Goal: Information Seeking & Learning: Learn about a topic

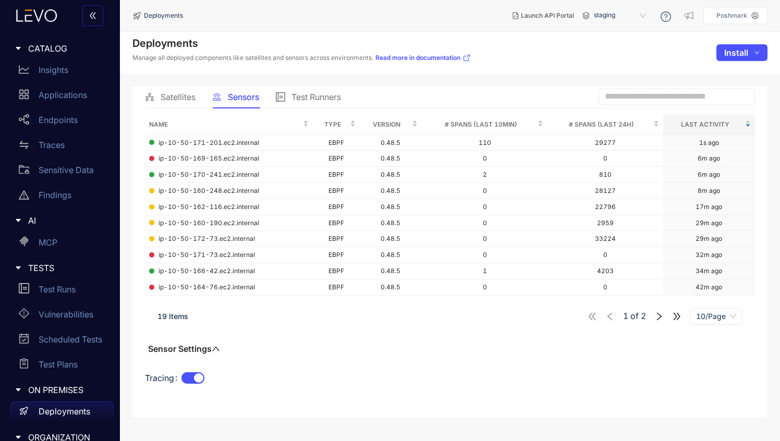
click at [57, 49] on span "CATALOG" at bounding box center [66, 48] width 77 height 9
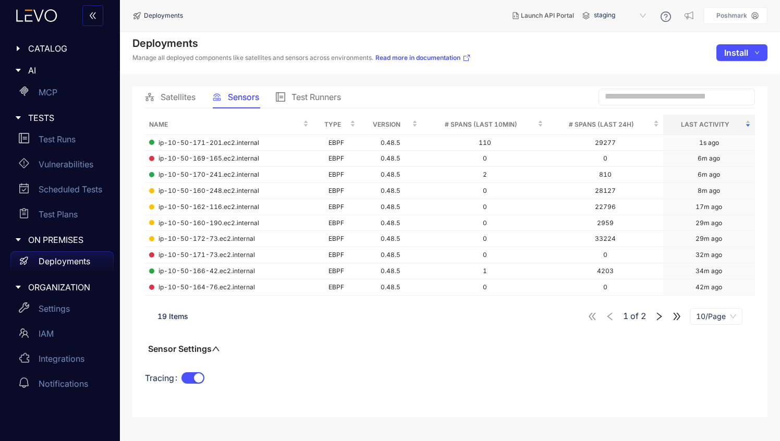
click at [490, 16] on span "staging" at bounding box center [621, 15] width 54 height 17
click at [490, 75] on div "staging-internal" at bounding box center [625, 73] width 54 height 11
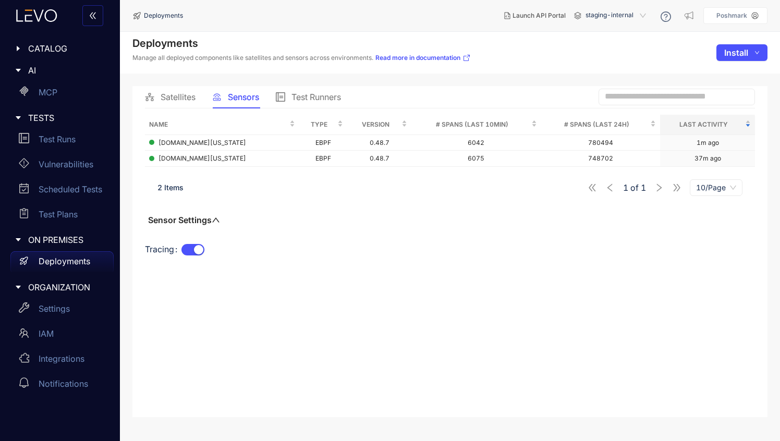
click at [19, 47] on icon "caret-right" at bounding box center [18, 48] width 7 height 7
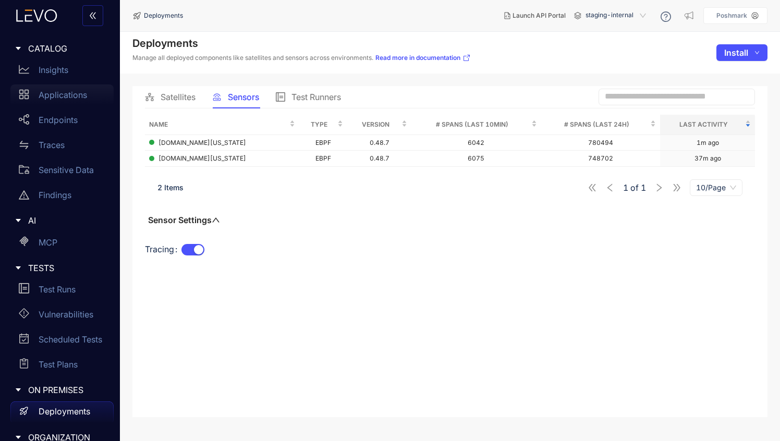
click at [49, 90] on p "Applications" at bounding box center [63, 94] width 49 height 9
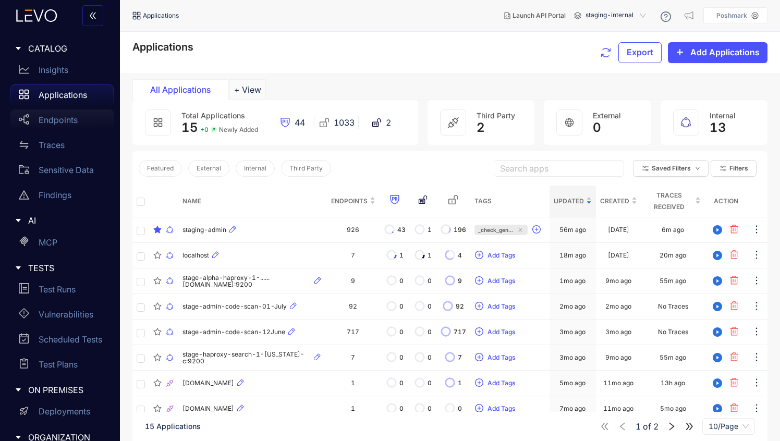
click at [44, 121] on p "Endpoints" at bounding box center [58, 119] width 39 height 9
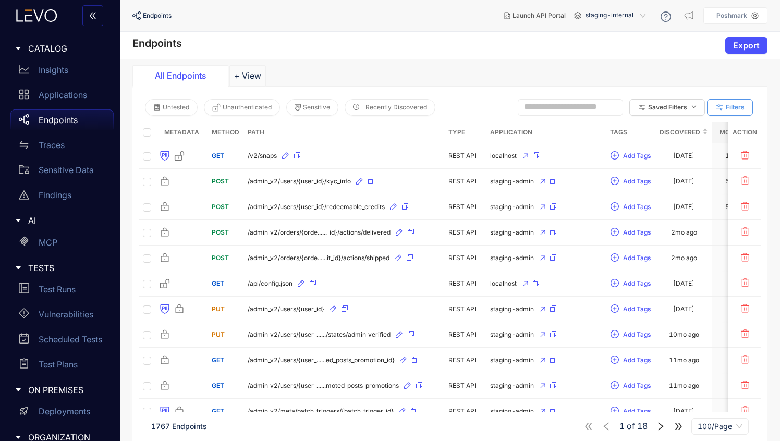
click at [490, 106] on icon "button" at bounding box center [719, 107] width 9 height 9
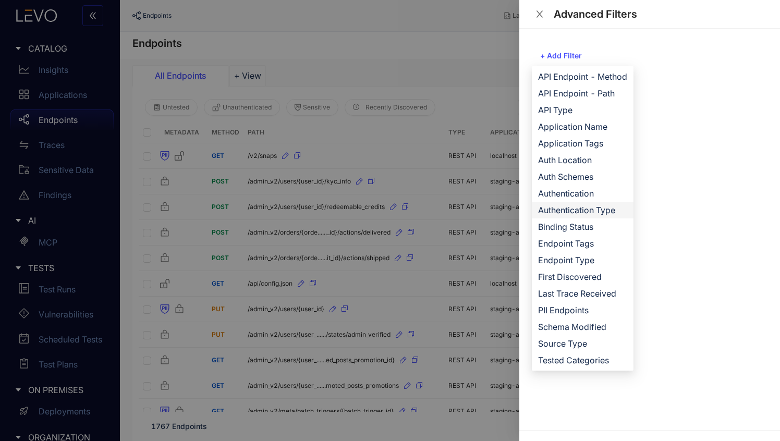
click at [490, 208] on span "Authentication Type" at bounding box center [582, 209] width 89 height 11
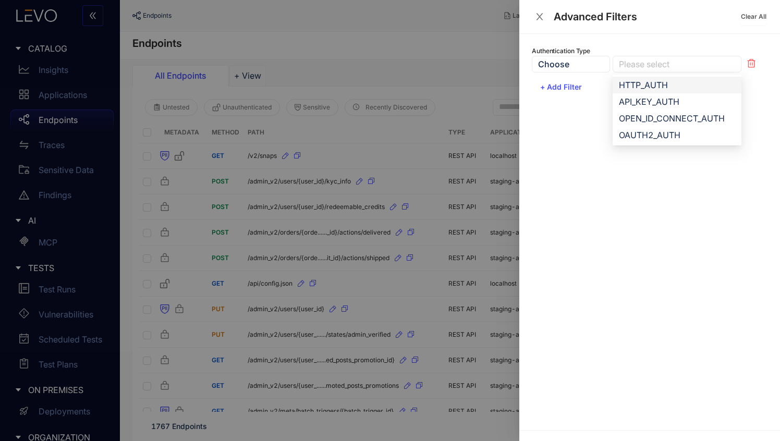
click at [490, 65] on div at bounding box center [672, 64] width 111 height 11
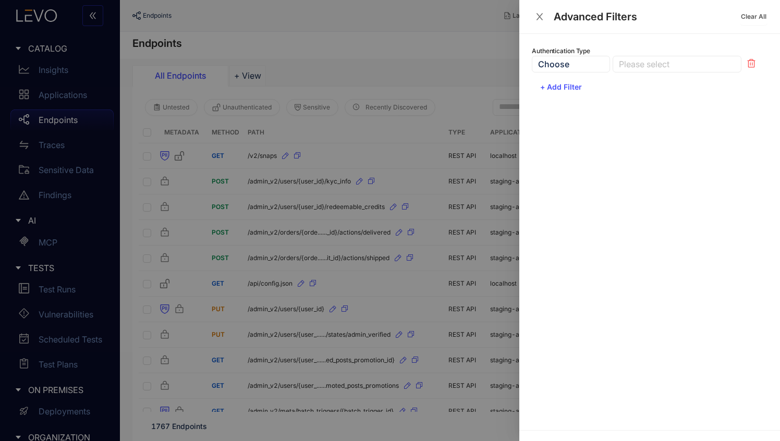
click at [490, 64] on div "Choose" at bounding box center [571, 64] width 78 height 17
click at [490, 13] on icon "close" at bounding box center [539, 16] width 9 height 9
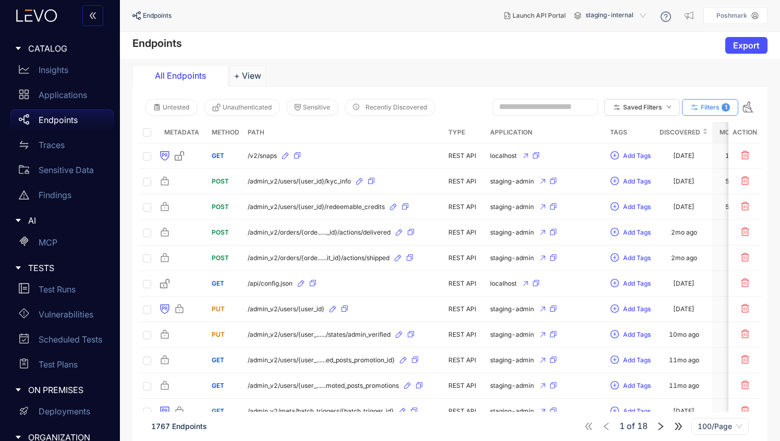
click at [490, 110] on button "Filters 1" at bounding box center [710, 107] width 56 height 17
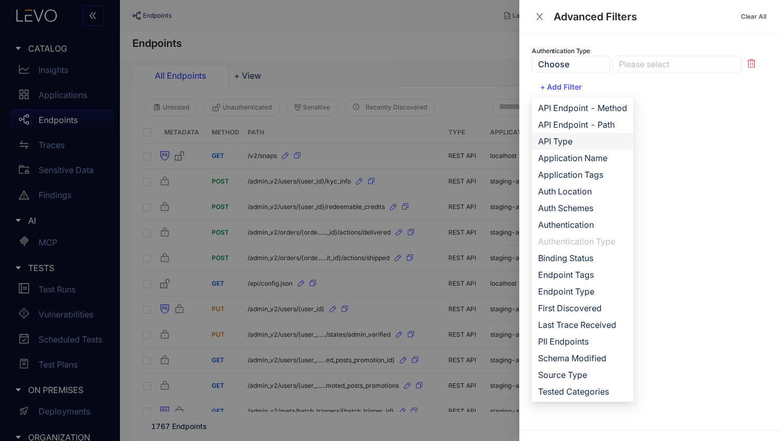
click at [490, 140] on span "API Type" at bounding box center [582, 141] width 89 height 11
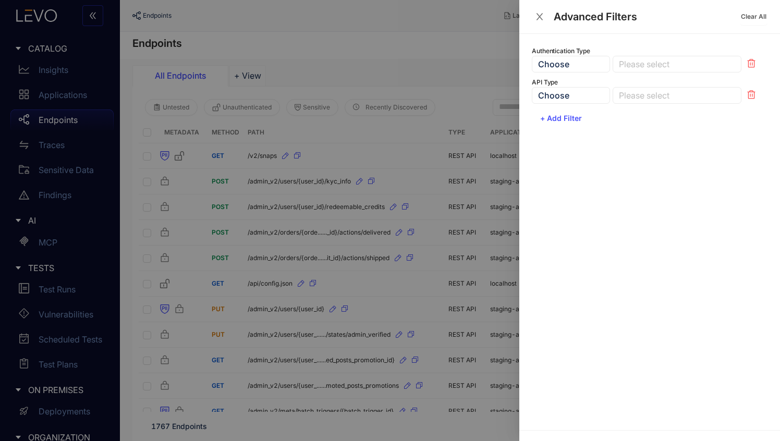
click at [490, 64] on icon at bounding box center [751, 63] width 8 height 9
click at [490, 69] on div at bounding box center [672, 64] width 111 height 11
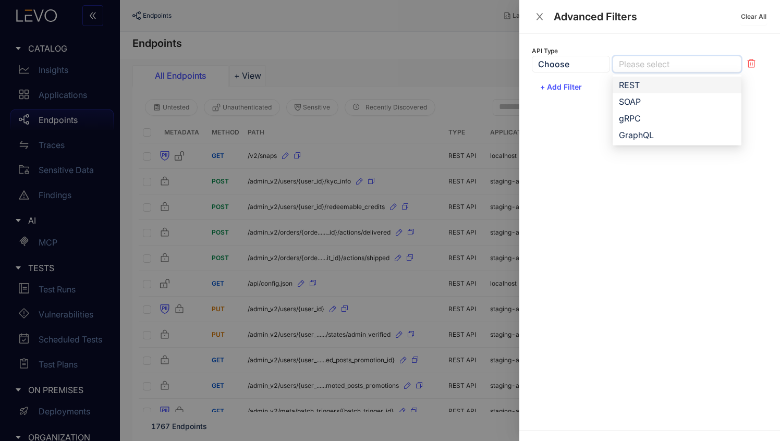
click at [490, 83] on div "REST" at bounding box center [677, 84] width 116 height 11
click at [490, 17] on icon "close" at bounding box center [540, 16] width 7 height 7
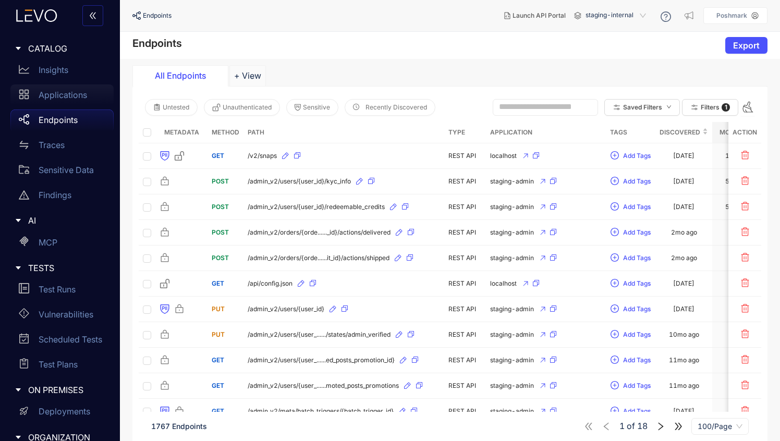
click at [73, 100] on p "Applications" at bounding box center [63, 94] width 49 height 9
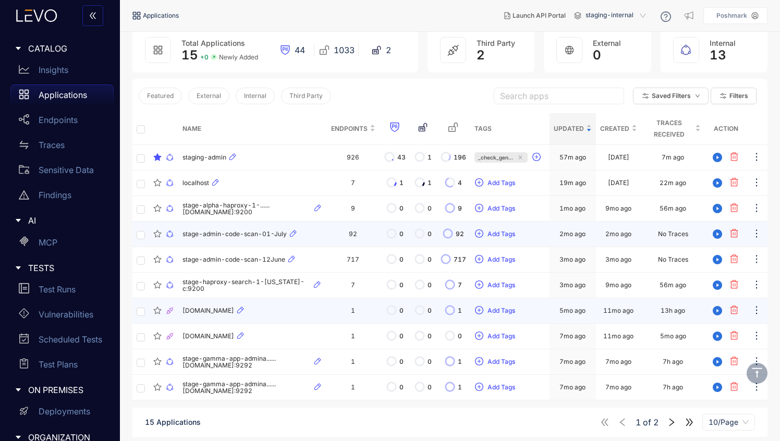
scroll to position [75, 0]
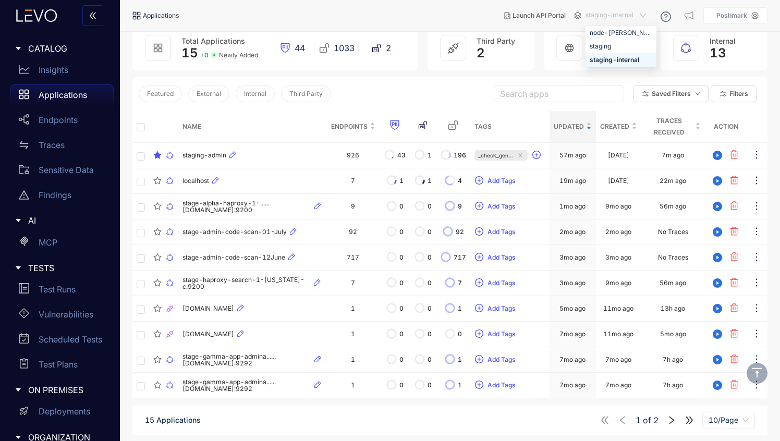
click at [490, 18] on span "staging-internal" at bounding box center [617, 15] width 63 height 17
click at [490, 48] on div "staging" at bounding box center [621, 46] width 63 height 11
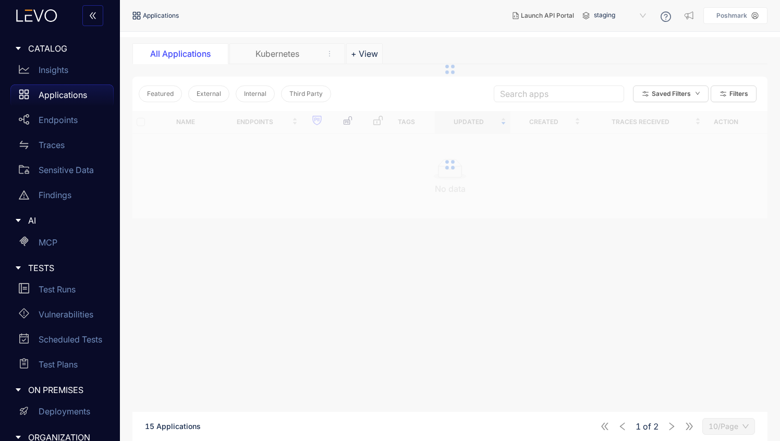
scroll to position [75, 0]
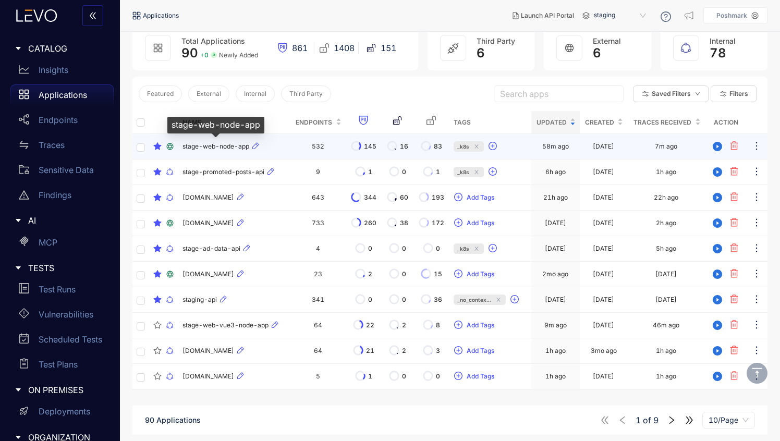
click at [212, 145] on span "stage-web-node-app" at bounding box center [216, 146] width 67 height 7
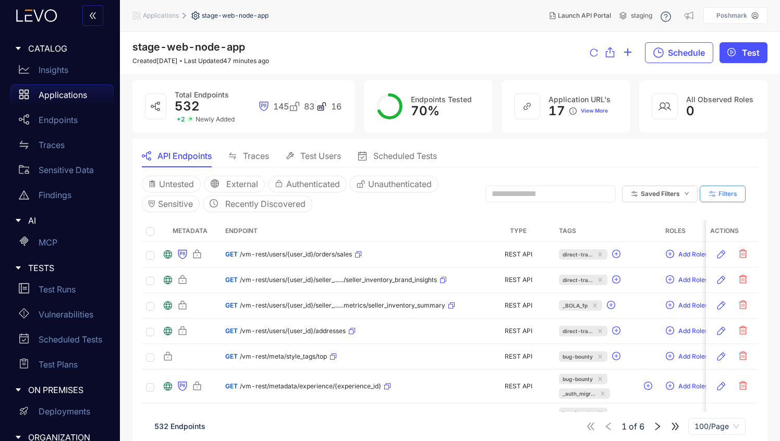
click at [490, 191] on icon "button" at bounding box center [712, 193] width 9 height 9
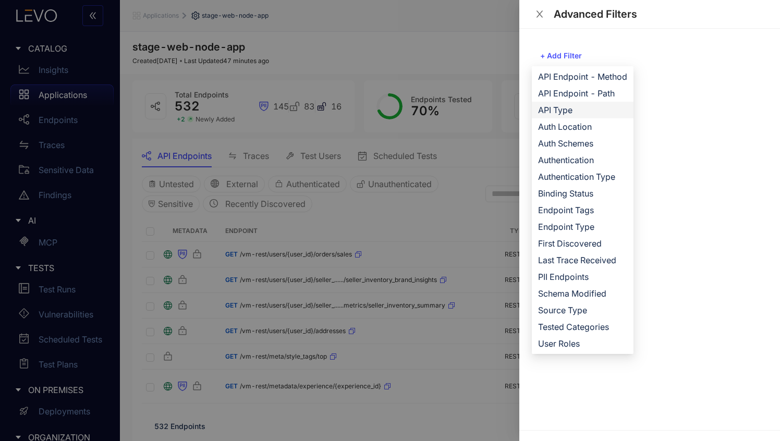
click at [490, 104] on span "API Type" at bounding box center [582, 109] width 89 height 11
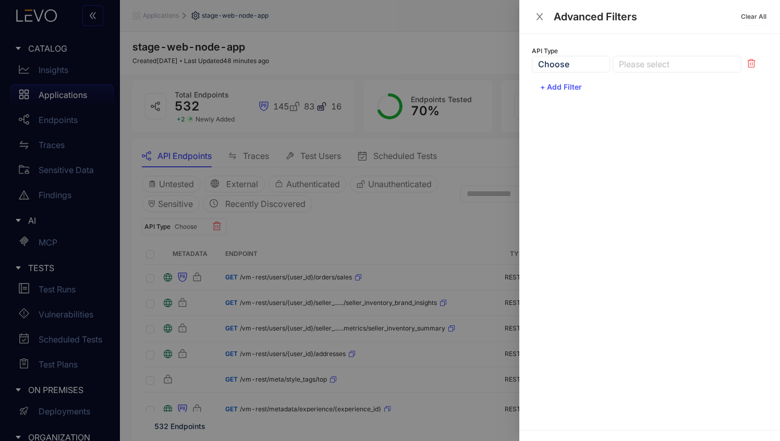
click at [490, 67] on div at bounding box center [672, 64] width 111 height 11
click at [490, 100] on div "SOAP" at bounding box center [677, 101] width 116 height 11
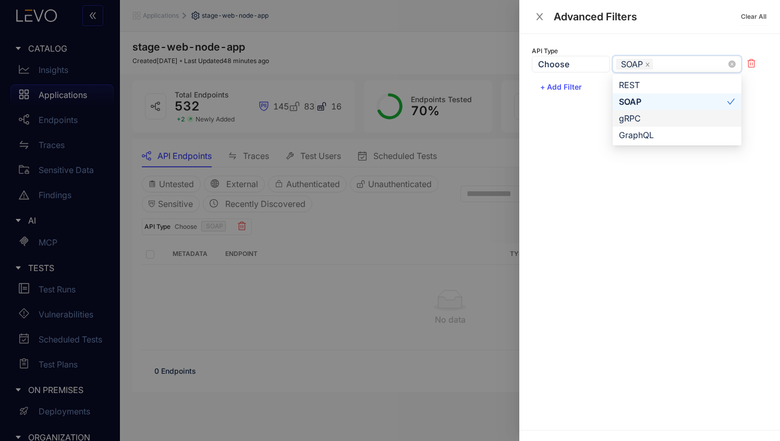
click at [490, 120] on div "gRPC" at bounding box center [677, 118] width 116 height 11
click at [490, 132] on div "GraphQL" at bounding box center [677, 134] width 116 height 11
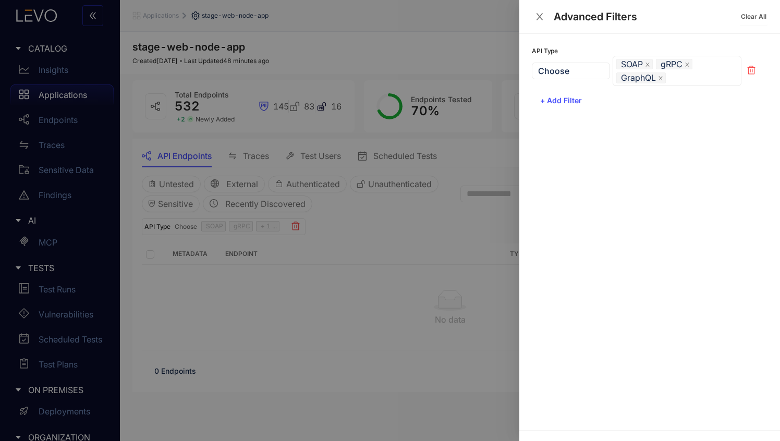
click at [490, 70] on icon at bounding box center [752, 70] width 8 height 8
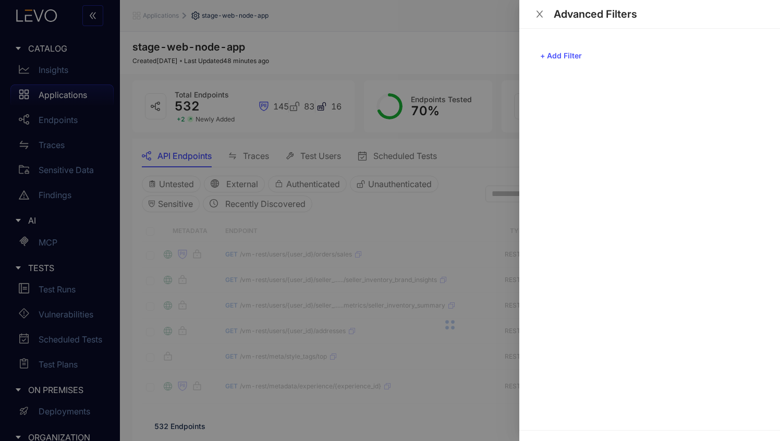
click at [490, 18] on icon "close" at bounding box center [539, 13] width 9 height 9
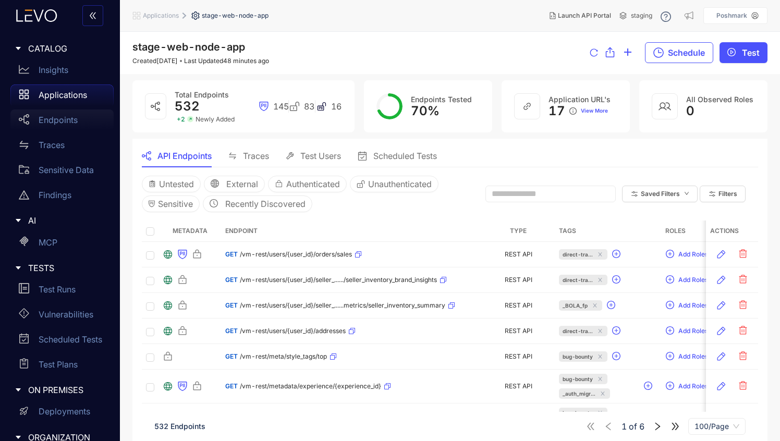
click at [61, 117] on p "Endpoints" at bounding box center [58, 119] width 39 height 9
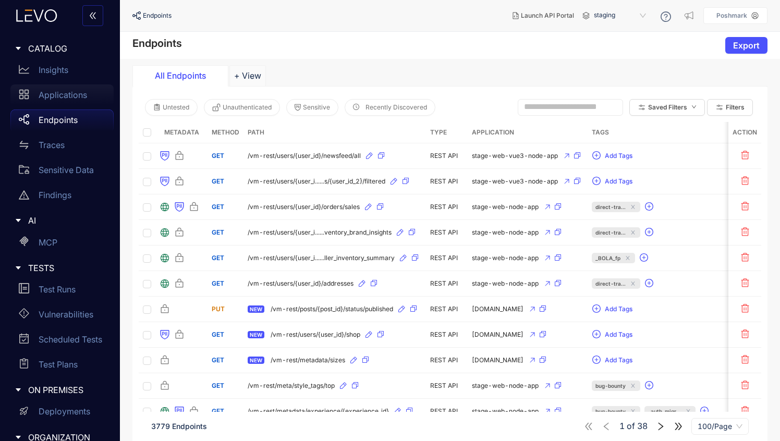
click at [57, 95] on p "Applications" at bounding box center [63, 94] width 49 height 9
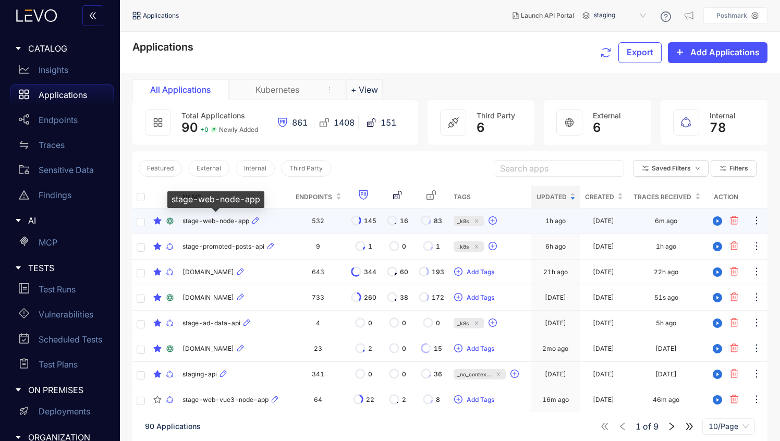
click at [203, 220] on span "stage-web-node-app" at bounding box center [216, 221] width 67 height 7
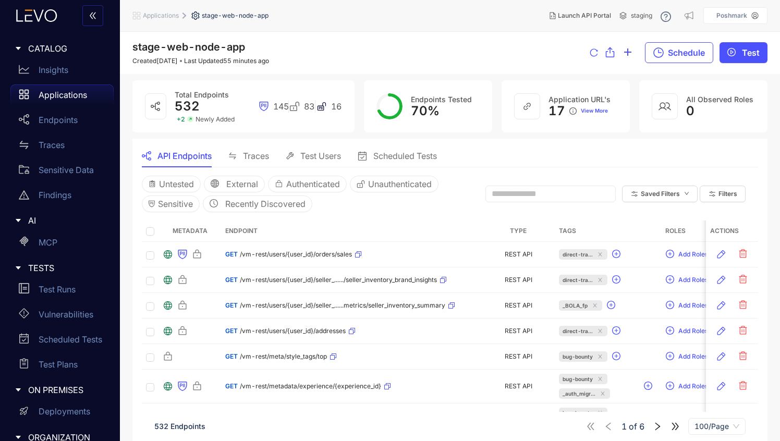
click at [166, 13] on span "Applications" at bounding box center [161, 15] width 36 height 7
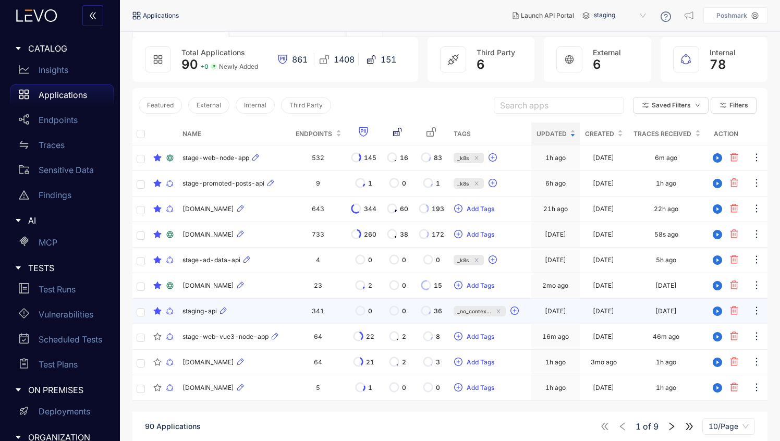
scroll to position [75, 0]
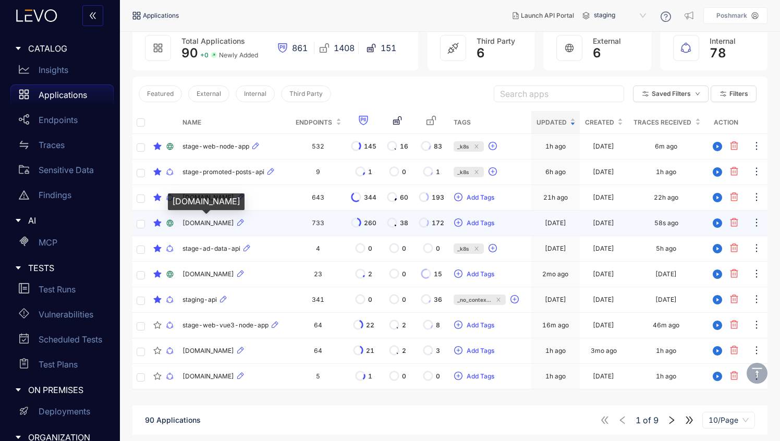
click at [231, 223] on span "[DOMAIN_NAME]" at bounding box center [209, 223] width 52 height 7
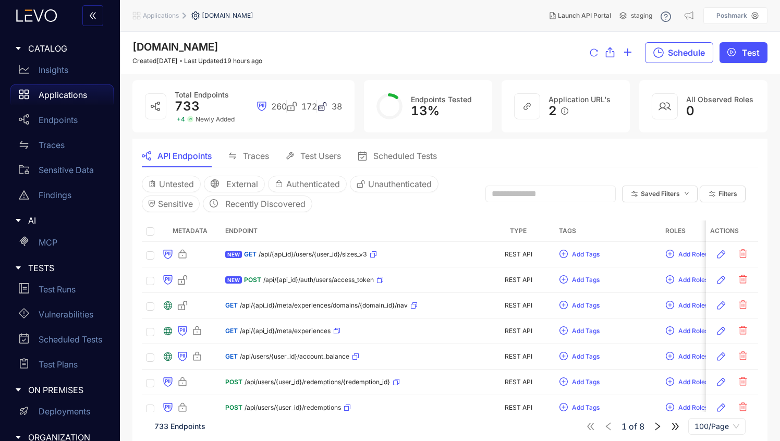
click at [165, 18] on span "Applications" at bounding box center [161, 15] width 36 height 7
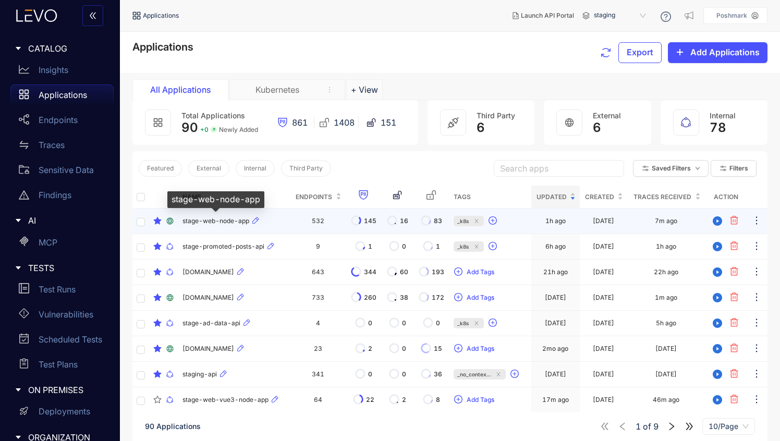
click at [221, 219] on span "stage-web-node-app" at bounding box center [216, 221] width 67 height 7
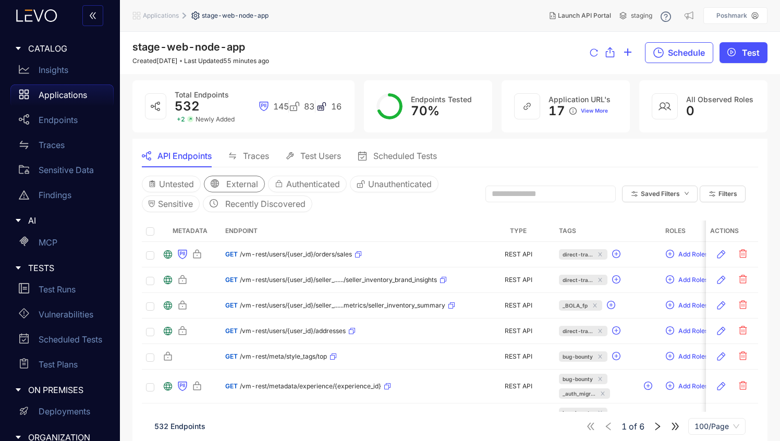
click at [219, 180] on icon "global" at bounding box center [215, 183] width 8 height 8
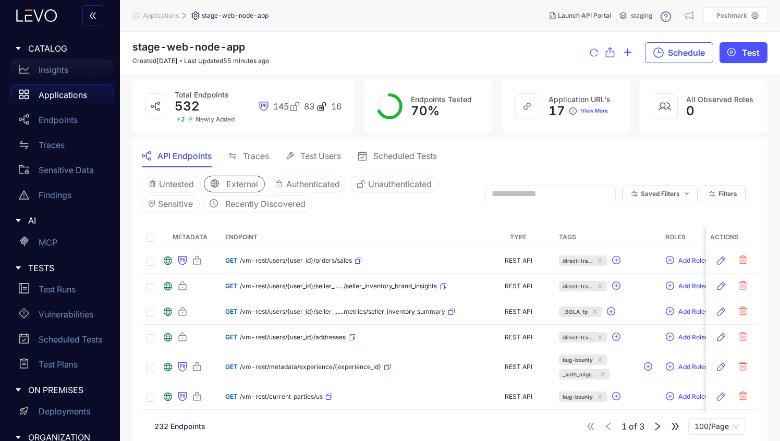
click at [61, 74] on p "Insights" at bounding box center [54, 69] width 30 height 9
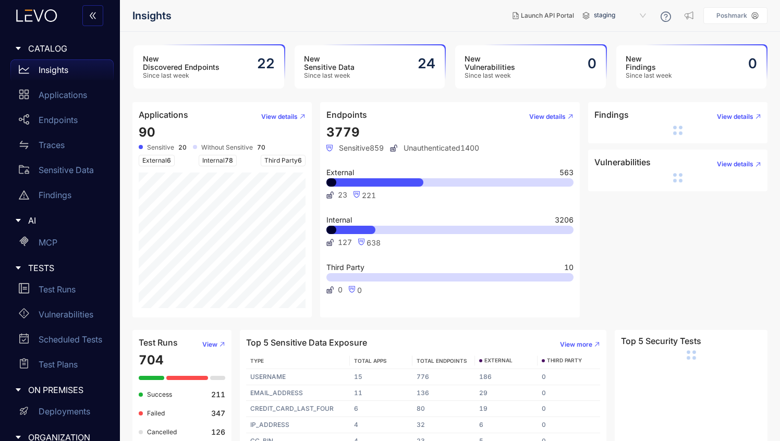
click at [348, 269] on span "Third Party" at bounding box center [346, 267] width 38 height 7
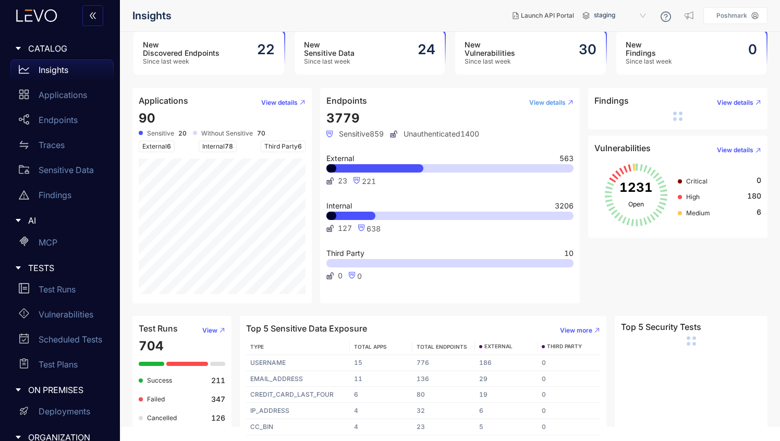
click at [490, 102] on span "View details" at bounding box center [547, 102] width 37 height 7
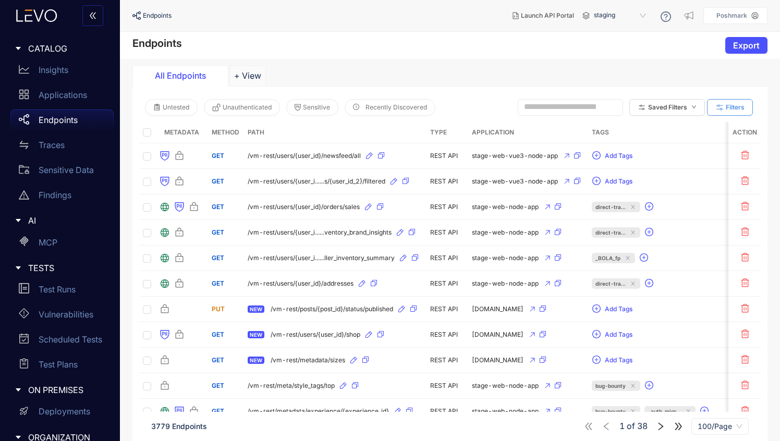
click at [490, 106] on span "Filters" at bounding box center [735, 107] width 19 height 7
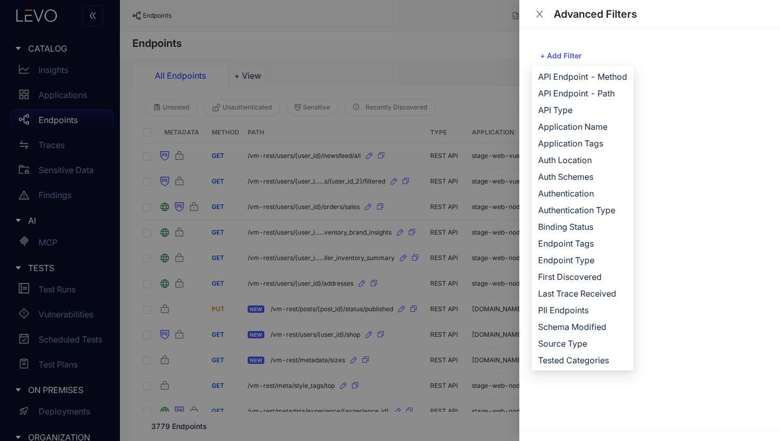
click at [448, 20] on div at bounding box center [390, 220] width 780 height 441
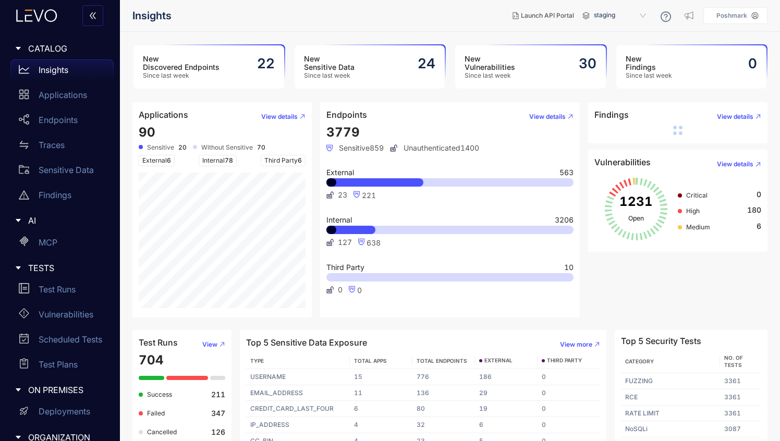
click at [352, 267] on span "Third Party" at bounding box center [346, 267] width 38 height 7
click at [353, 292] on icon at bounding box center [352, 289] width 6 height 7
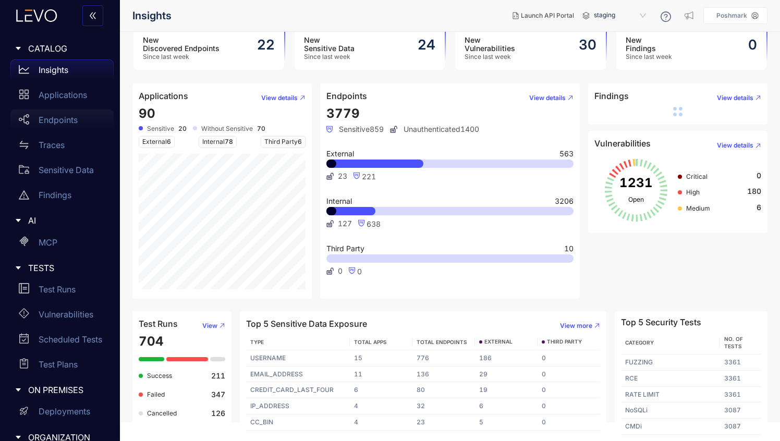
click at [54, 116] on p "Endpoints" at bounding box center [58, 119] width 39 height 9
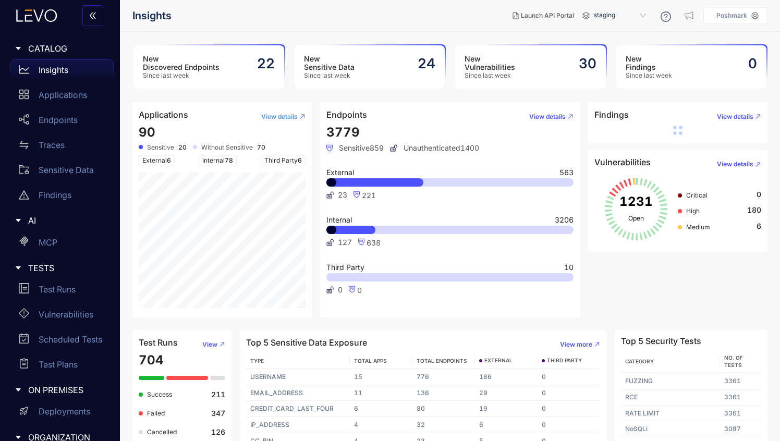
click at [290, 117] on span "View details" at bounding box center [279, 116] width 37 height 7
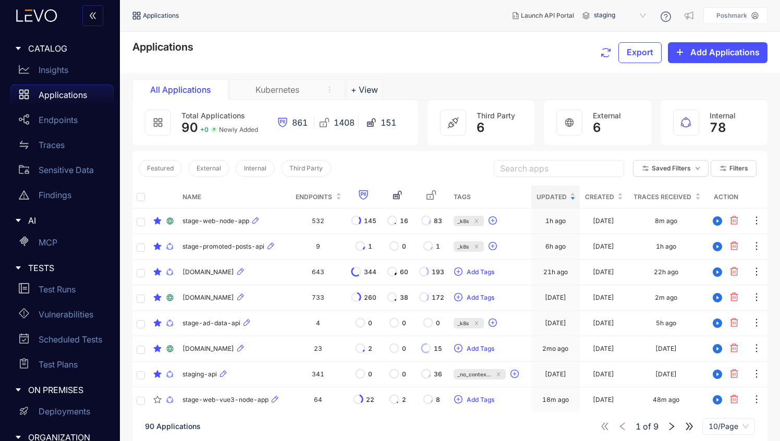
click at [457, 124] on icon at bounding box center [453, 122] width 13 height 13
click at [490, 116] on span "Third Party" at bounding box center [496, 115] width 39 height 9
click at [482, 131] on span "6" at bounding box center [481, 127] width 8 height 15
click at [490, 145] on div "Total Applications 90 + 0 Newly Added 861 1408 151 Third Party 6 External 6 Int…" at bounding box center [449, 125] width 635 height 51
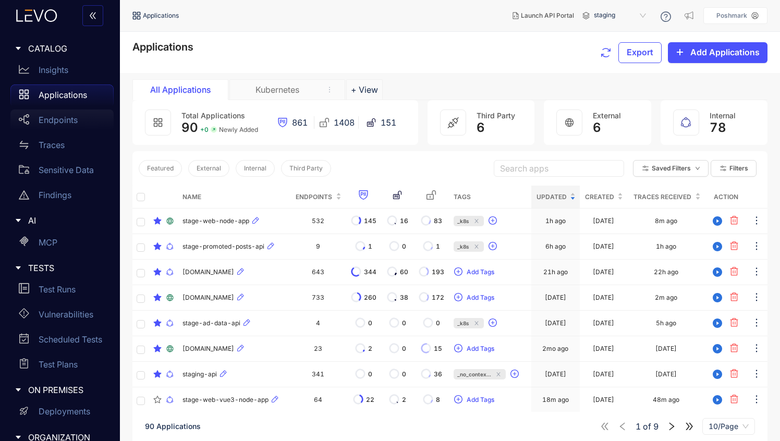
click at [77, 122] on p "Endpoints" at bounding box center [58, 119] width 39 height 9
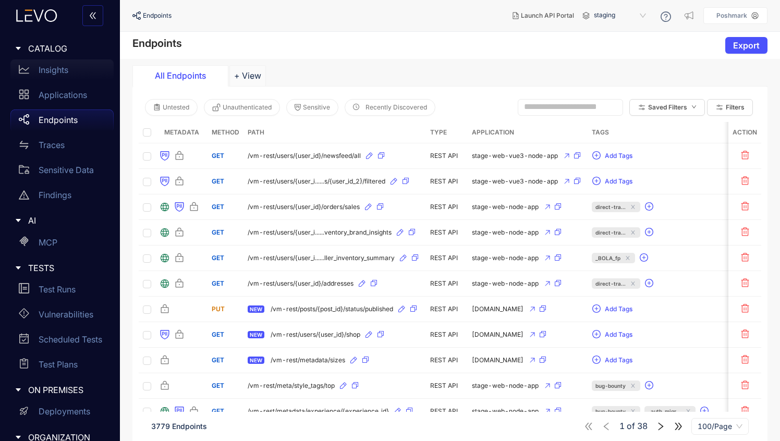
click at [49, 78] on div "Insights" at bounding box center [61, 69] width 103 height 21
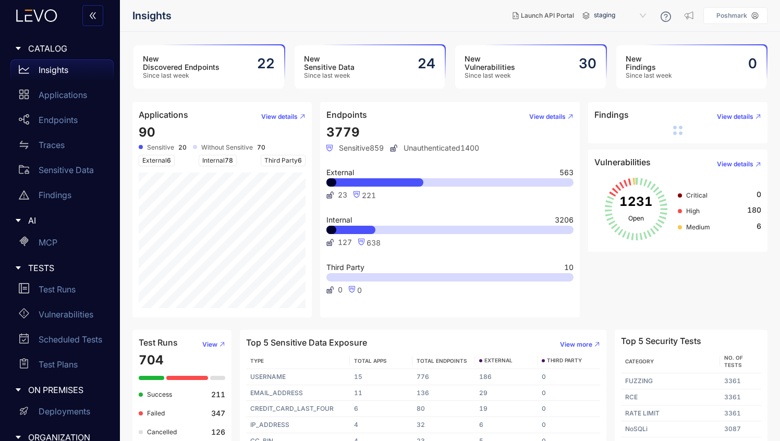
click at [433, 148] on span "Unauthenticated 1400" at bounding box center [434, 148] width 89 height 8
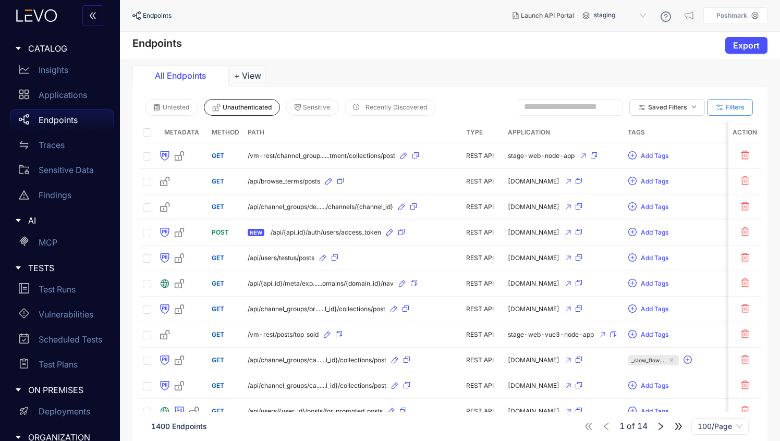
click at [490, 110] on icon "button" at bounding box center [719, 107] width 9 height 9
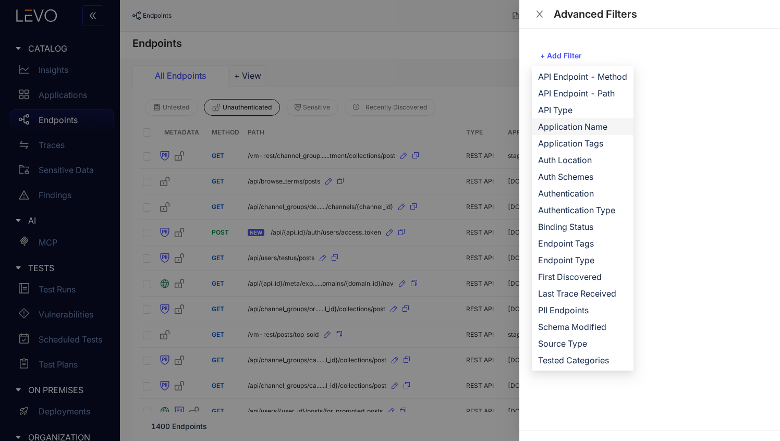
click at [490, 126] on span "Application Name" at bounding box center [582, 126] width 89 height 11
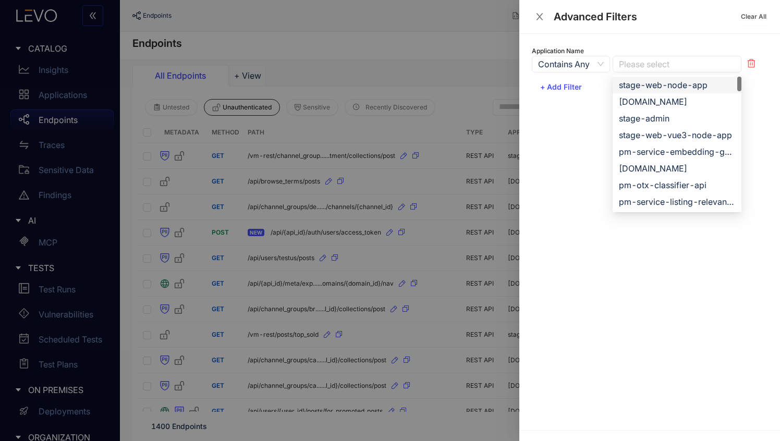
click at [490, 69] on div at bounding box center [672, 64] width 111 height 11
click at [490, 80] on div "stage-web-node-app" at bounding box center [677, 84] width 116 height 11
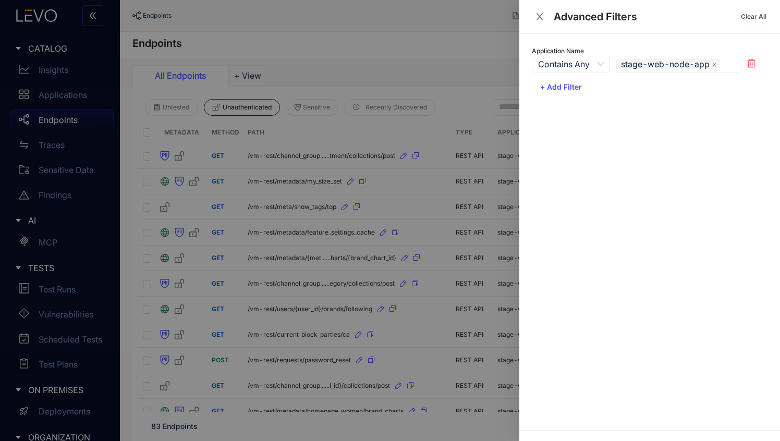
click at [443, 57] on div at bounding box center [390, 220] width 780 height 441
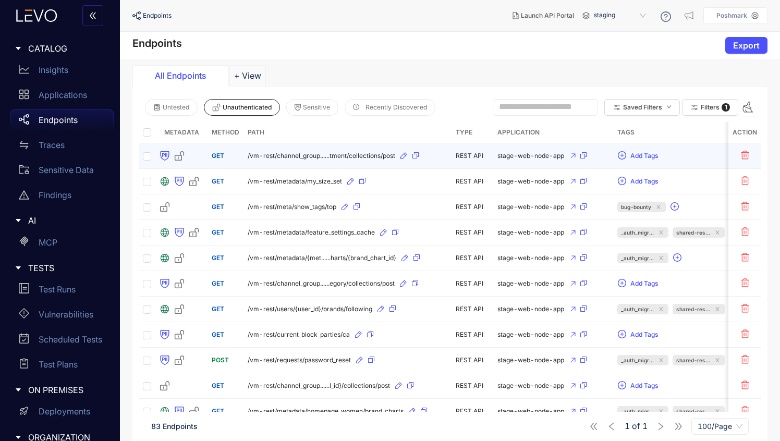
click at [269, 159] on div "/vm-rest/channel_group......tment/collections/post" at bounding box center [348, 156] width 200 height 17
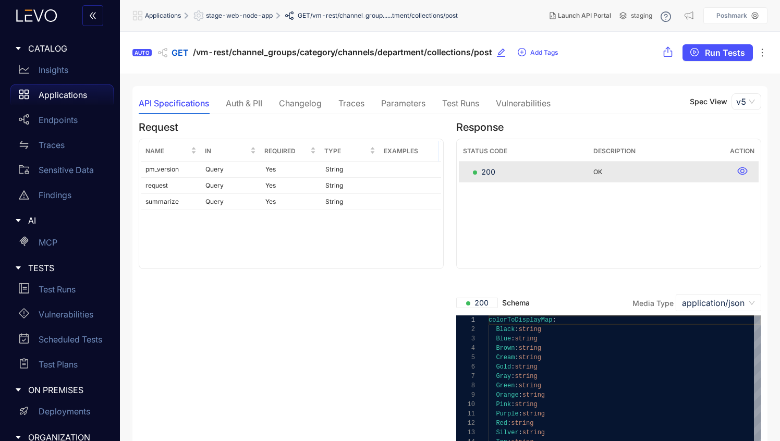
click at [250, 99] on div "Auth & PII" at bounding box center [244, 103] width 37 height 9
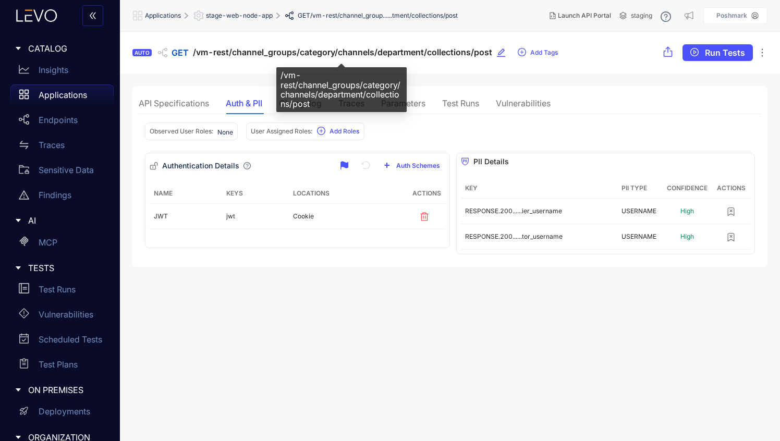
click at [205, 49] on span "/vm-rest/channel_groups/category/channels/department/collections/post" at bounding box center [342, 52] width 299 height 10
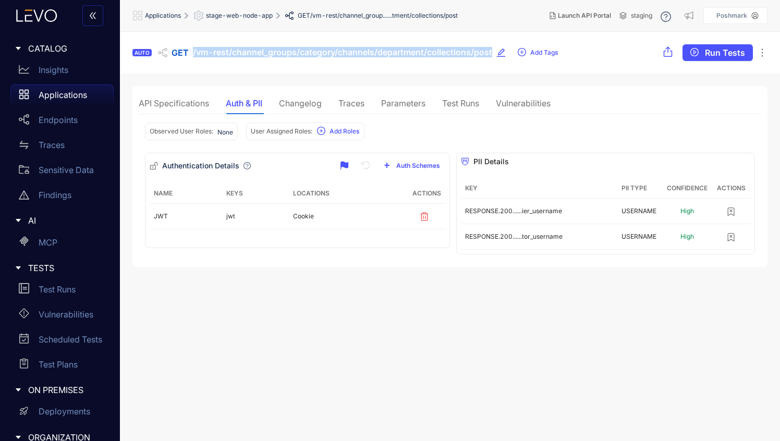
drag, startPoint x: 193, startPoint y: 53, endPoint x: 493, endPoint y: 50, distance: 300.5
click at [490, 50] on div "AUTO GET /vm-rest/channel_groups/category/channels/department/collections/post …" at bounding box center [345, 52] width 426 height 17
copy span "/vm-rest/channel_groups/category/channels/department/collections/post"
click at [354, 331] on section "AUTO GET /vm-rest/channel_groups/category/channels/department/collections/post …" at bounding box center [450, 237] width 660 height 410
click at [246, 18] on span "stage-web-node-app" at bounding box center [239, 15] width 67 height 7
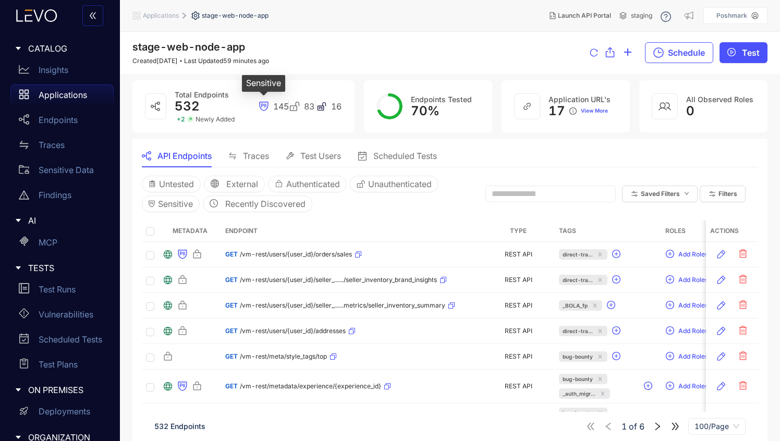
click at [262, 106] on icon at bounding box center [264, 106] width 10 height 10
click at [266, 107] on icon at bounding box center [264, 106] width 10 height 10
click at [307, 182] on span "Authenticated" at bounding box center [313, 183] width 54 height 9
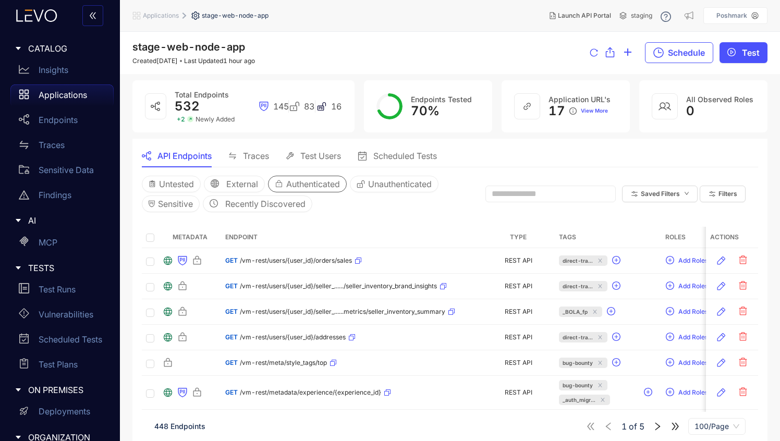
click at [301, 182] on span "Authenticated" at bounding box center [313, 183] width 54 height 9
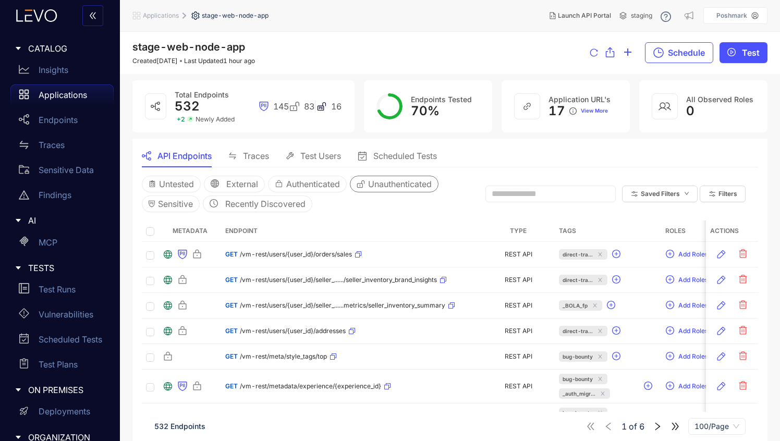
click at [384, 185] on span "Unauthenticated" at bounding box center [400, 183] width 64 height 9
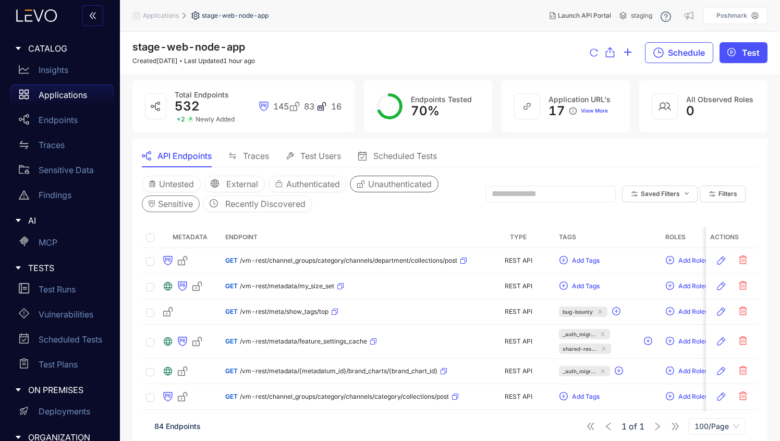
click at [175, 204] on span "Sensitive" at bounding box center [175, 203] width 35 height 9
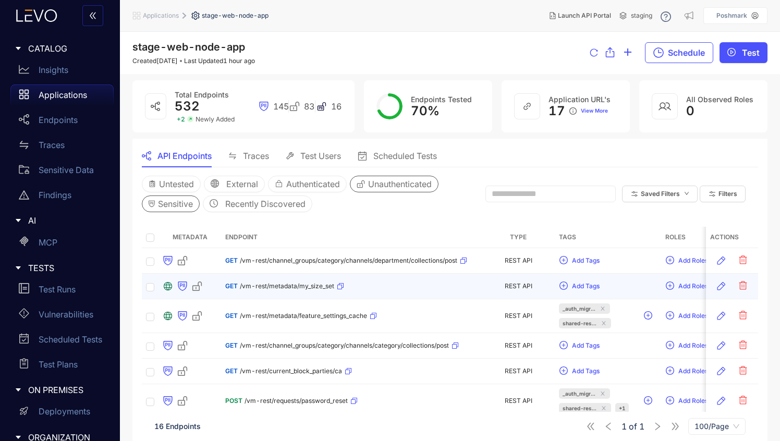
click at [278, 290] on div "GET /vm-rest/metadata/my_size_set" at bounding box center [284, 286] width 119 height 17
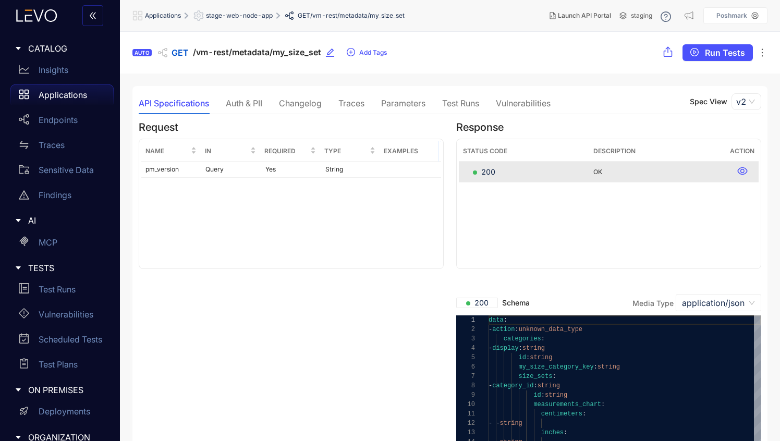
click at [244, 106] on div "Auth & PII" at bounding box center [244, 103] width 37 height 9
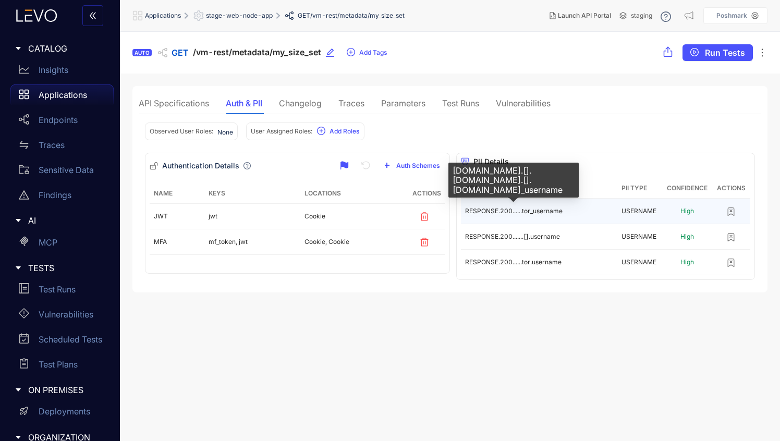
click at [490, 207] on span "RESPONSE.200......tor_username" at bounding box center [514, 211] width 98 height 8
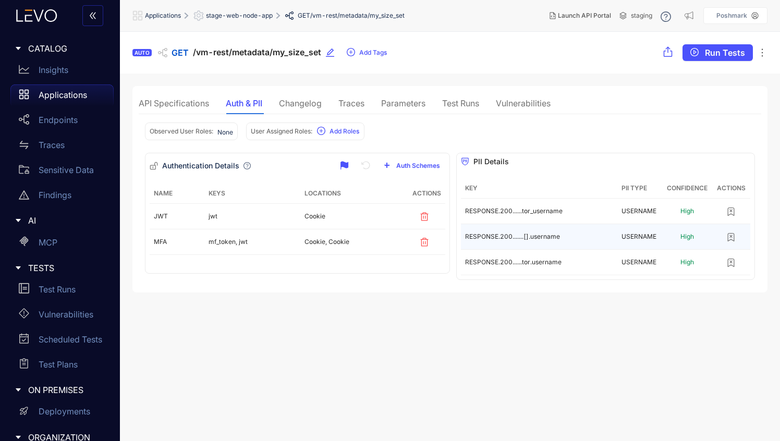
click at [477, 238] on span "RESPONSE.200.......[].username" at bounding box center [512, 237] width 95 height 8
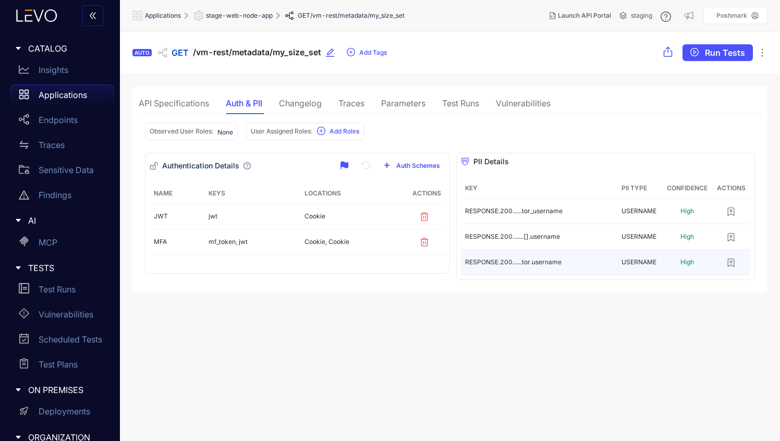
click at [472, 256] on td "RESPONSE.200......tor.username" at bounding box center [539, 263] width 156 height 26
click at [490, 105] on div "Vulnerabilities" at bounding box center [523, 103] width 55 height 9
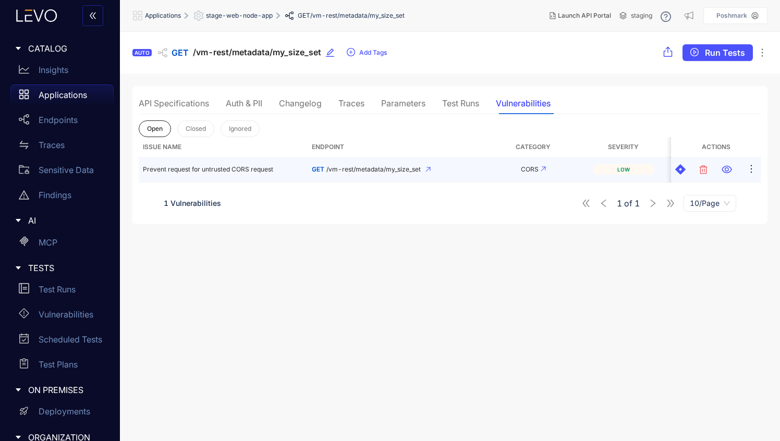
click at [215, 174] on td "Prevent request for untrusted CORS request" at bounding box center [223, 170] width 169 height 26
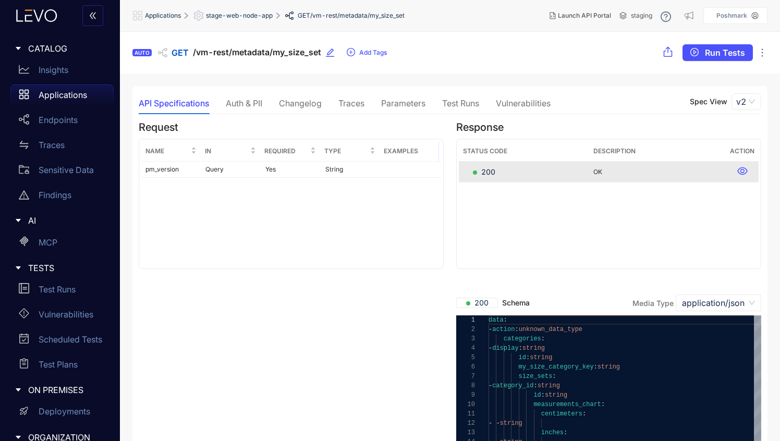
click at [468, 105] on div "Test Runs" at bounding box center [460, 103] width 37 height 9
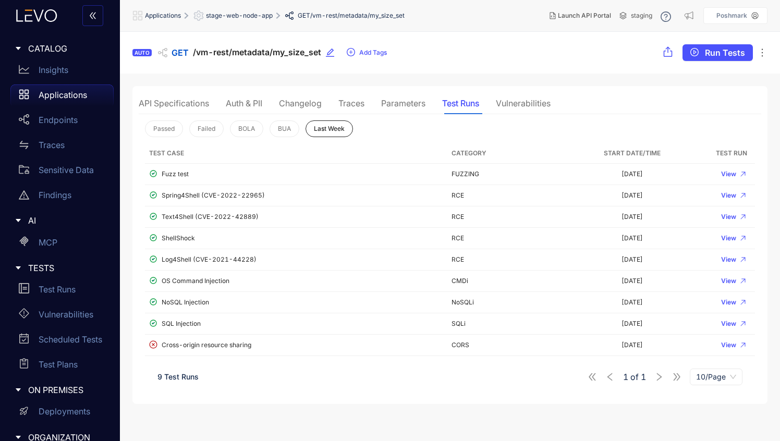
click at [405, 105] on div "Parameters" at bounding box center [403, 103] width 44 height 9
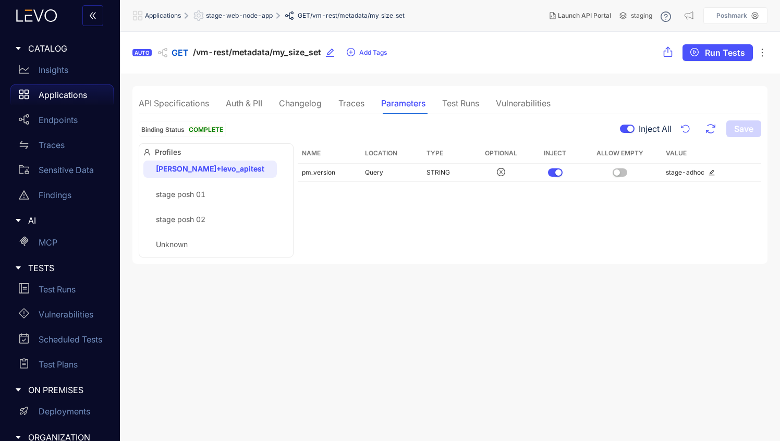
click at [196, 103] on div "API Specifications" at bounding box center [174, 103] width 70 height 9
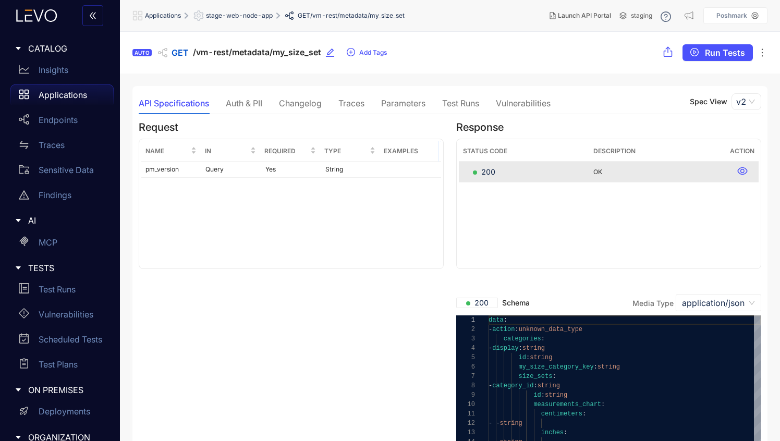
click at [231, 13] on span "stage-web-node-app" at bounding box center [239, 15] width 67 height 7
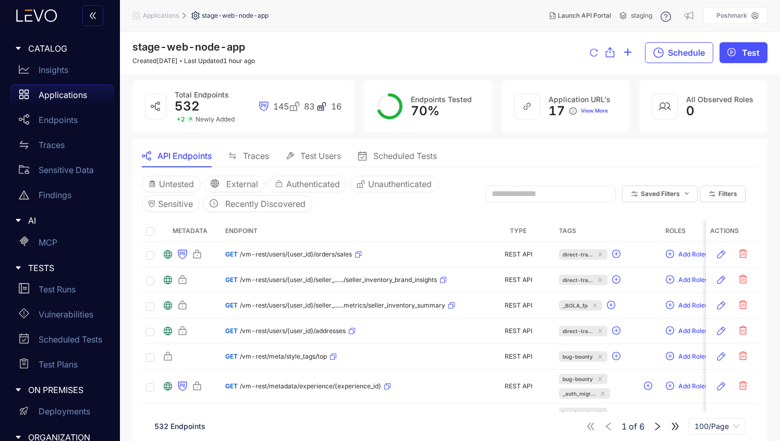
click at [490, 14] on span "staging" at bounding box center [641, 15] width 21 height 7
click at [166, 14] on span "Applications" at bounding box center [161, 15] width 36 height 7
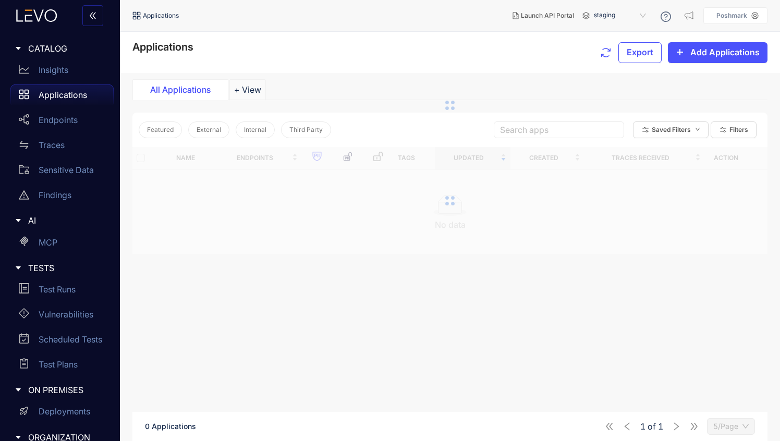
click at [490, 18] on span "staging" at bounding box center [621, 15] width 54 height 17
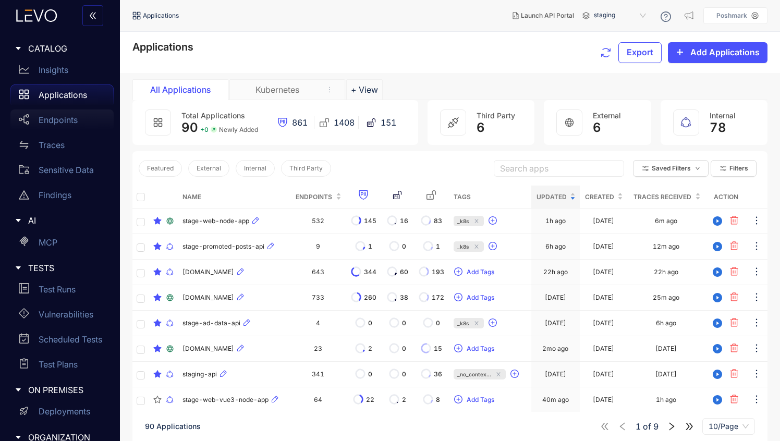
click at [74, 122] on p "Endpoints" at bounding box center [58, 119] width 39 height 9
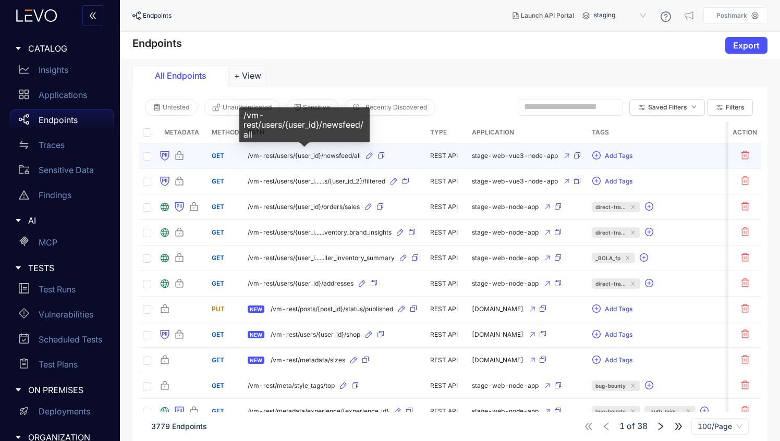
click at [331, 153] on span "/vm-rest/users/{user_id}/newsfeed/all" at bounding box center [304, 155] width 113 height 7
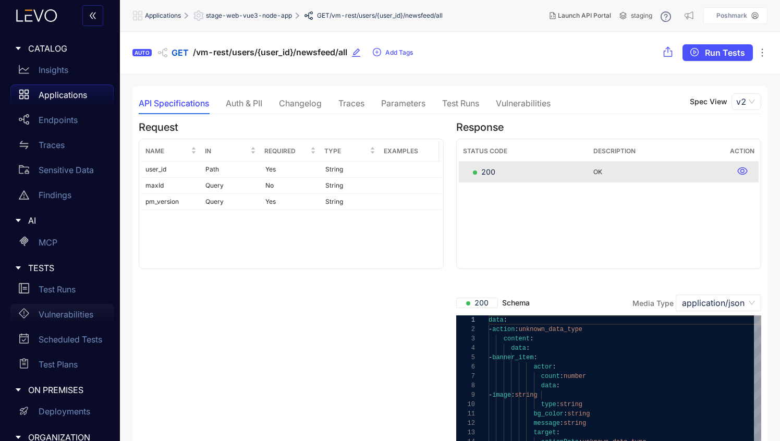
click at [63, 308] on div "Vulnerabilities" at bounding box center [61, 314] width 103 height 21
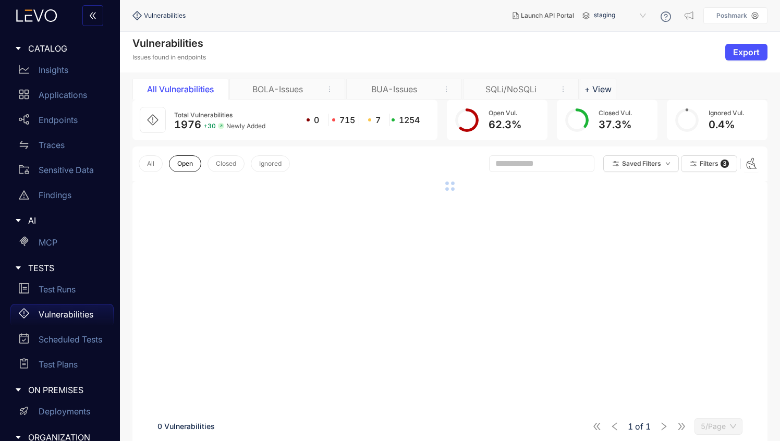
click at [490, 162] on input "text" at bounding box center [537, 163] width 83 height 9
type input "*"
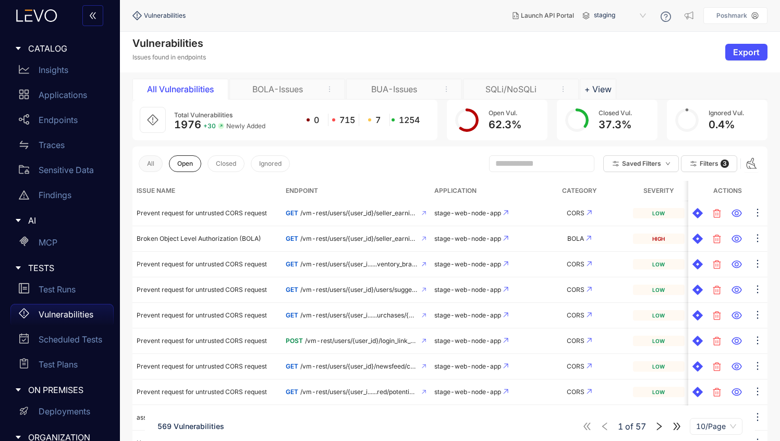
click at [151, 165] on span "All" at bounding box center [150, 163] width 7 height 7
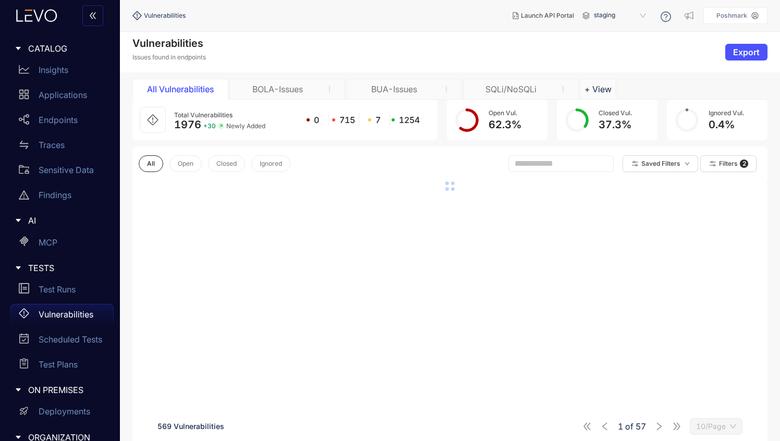
click at [490, 168] on input "text" at bounding box center [556, 163] width 83 height 9
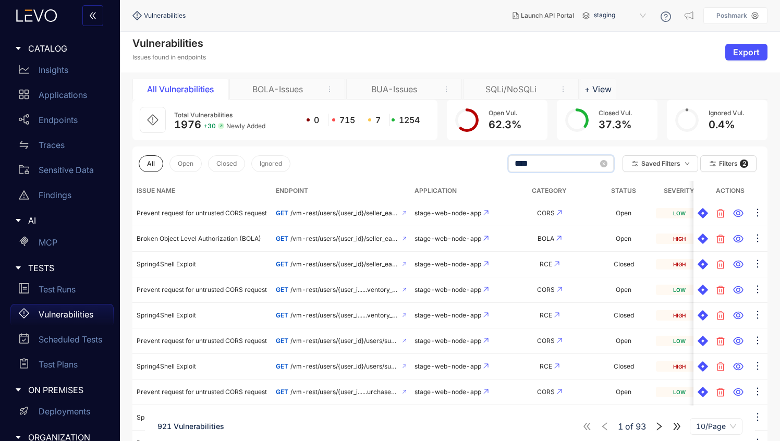
type input "****"
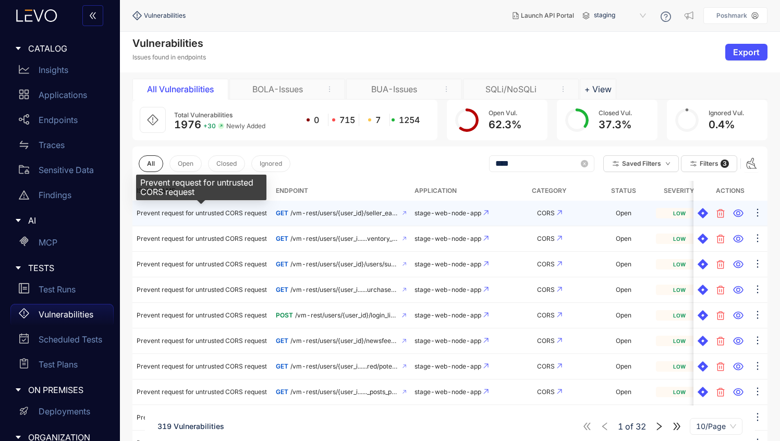
click at [231, 214] on span "Prevent request for untrusted CORS request" at bounding box center [202, 213] width 130 height 8
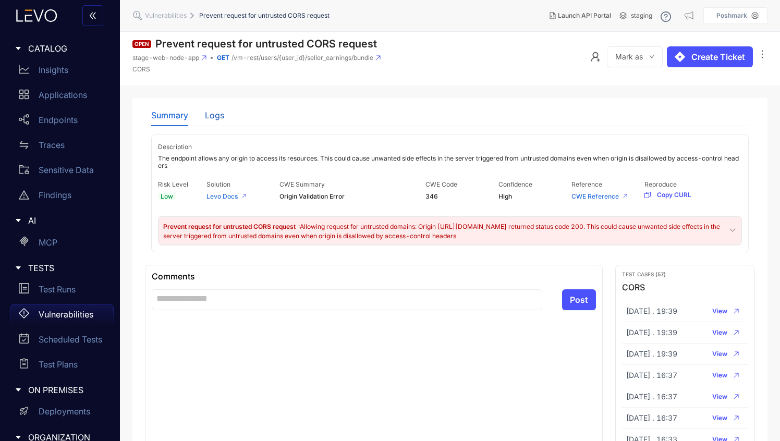
click at [210, 114] on div "Logs" at bounding box center [214, 115] width 19 height 9
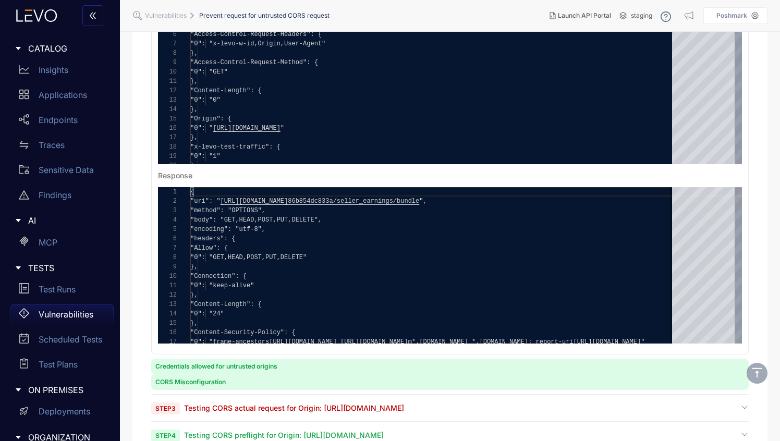
scroll to position [258, 0]
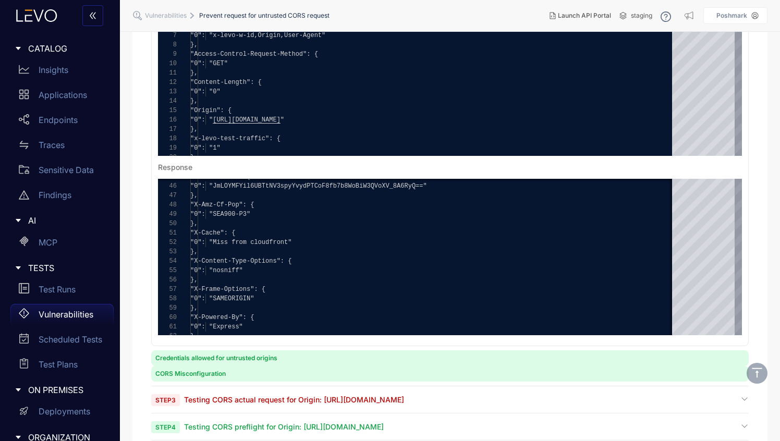
drag, startPoint x: 768, startPoint y: 297, endPoint x: 765, endPoint y: 238, distance: 59.0
click at [490, 239] on section "Open Prevent request for untrusted CORS request stage-web-node-app GET /vm-rest…" at bounding box center [450, 299] width 660 height 1050
click at [490, 387] on div "Step 3 Testing CORS actual request for Origin: [URL][DOMAIN_NAME]" at bounding box center [450, 400] width 598 height 10
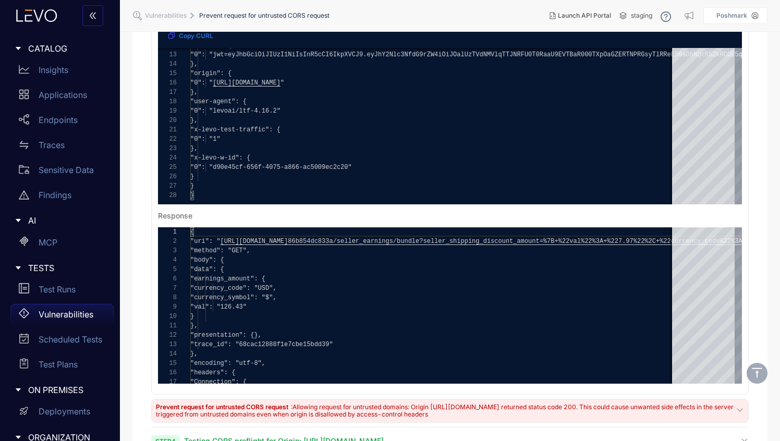
scroll to position [704, 0]
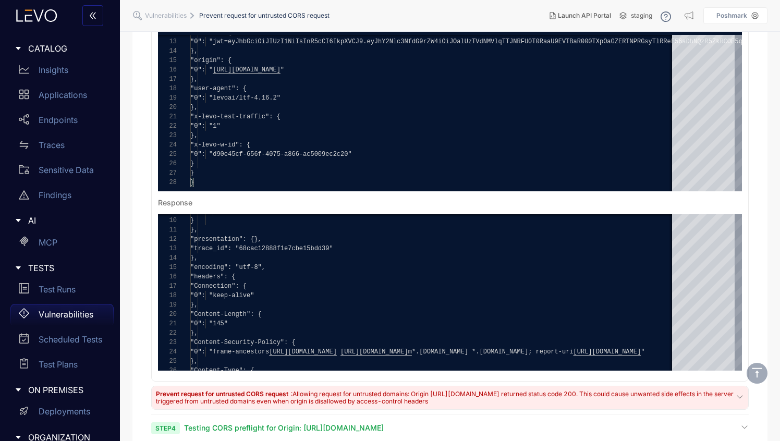
drag, startPoint x: 758, startPoint y: 288, endPoint x: 761, endPoint y: 254, distance: 34.0
click at [490, 256] on div "Summary Logs Description The endpoint allows any origin to access its resources…" at bounding box center [449, 103] width 635 height 1419
click at [490, 254] on div "Summary Logs Description The endpoint allows any origin to access its resources…" at bounding box center [449, 103] width 635 height 1419
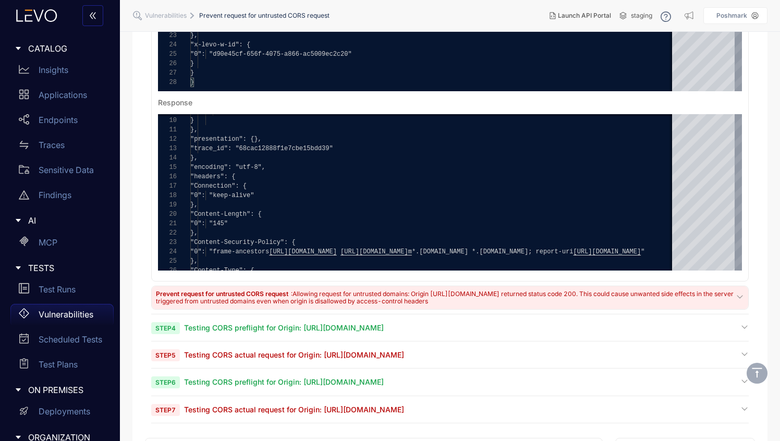
scroll to position [815, 0]
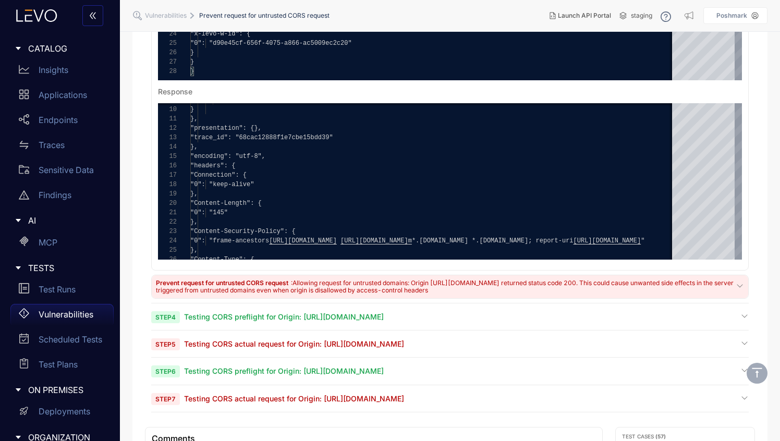
click at [490, 294] on div "Prevent request for untrusted CORS request : Allowing request for untrusted dom…" at bounding box center [445, 287] width 578 height 15
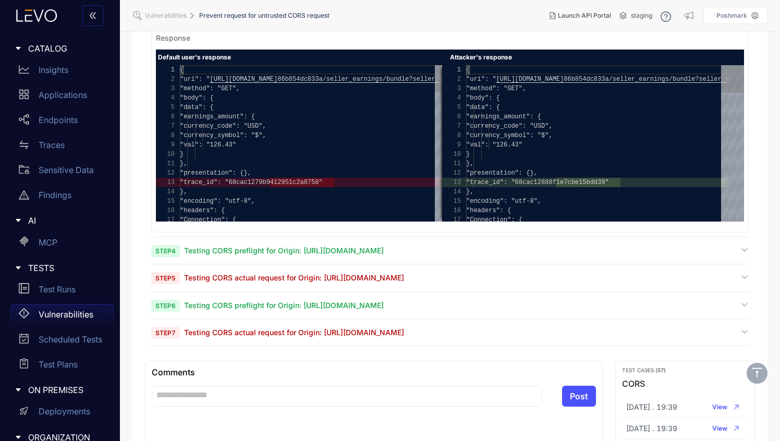
scroll to position [1283, 0]
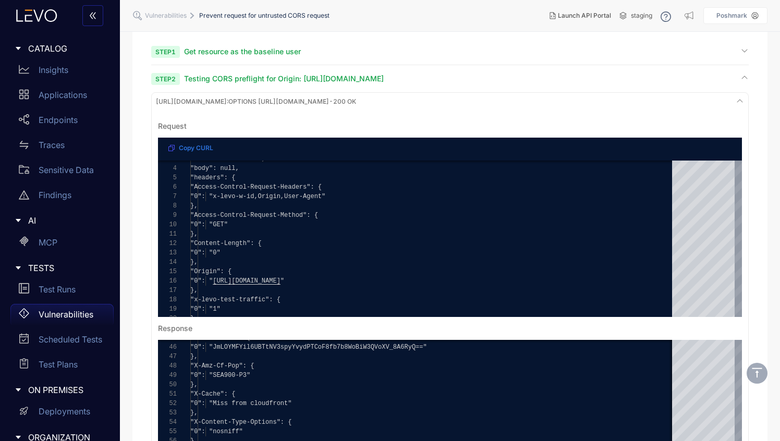
scroll to position [0, 0]
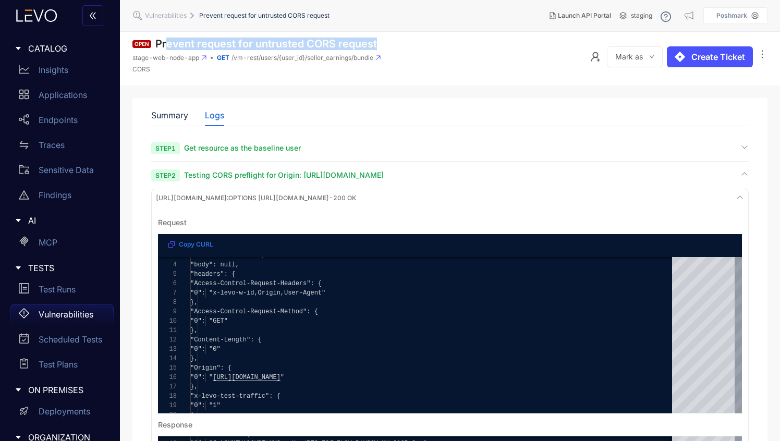
drag, startPoint x: 383, startPoint y: 42, endPoint x: 167, endPoint y: 46, distance: 215.5
click at [167, 46] on header "Open Prevent request for untrusted CORS request stage-web-node-app GET /vm-rest…" at bounding box center [450, 59] width 660 height 54
click at [276, 69] on p "CORS" at bounding box center [256, 69] width 248 height 7
drag, startPoint x: 375, startPoint y: 61, endPoint x: 222, endPoint y: 61, distance: 152.8
click at [222, 62] on div "Open Prevent request for untrusted CORS request stage-web-node-app GET /vm-rest…" at bounding box center [256, 58] width 248 height 41
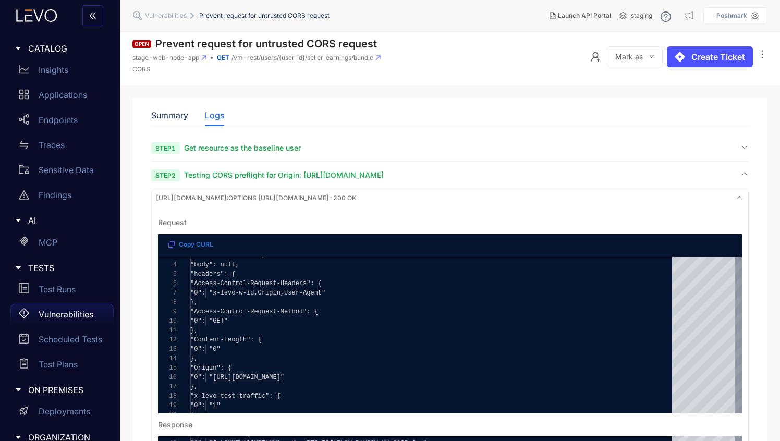
click at [367, 63] on div "Open Prevent request for untrusted CORS request stage-web-node-app GET /vm-rest…" at bounding box center [256, 58] width 248 height 41
drag, startPoint x: 376, startPoint y: 57, endPoint x: 228, endPoint y: 58, distance: 147.1
click at [228, 58] on div "GET /vm-rest/users/{user_id}/seller_earnings/bundle" at bounding box center [299, 57] width 164 height 7
copy div "/vm-rest/users/{user_id}/seller_earnings/bundle"
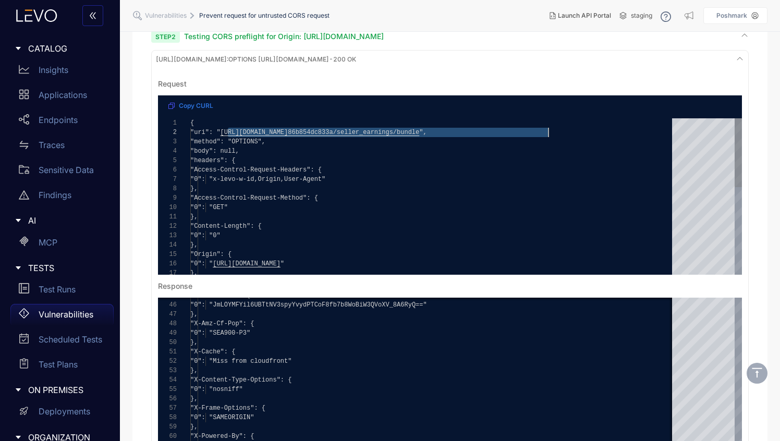
drag, startPoint x: 228, startPoint y: 136, endPoint x: 549, endPoint y: 132, distance: 320.8
